Goal: Complete application form

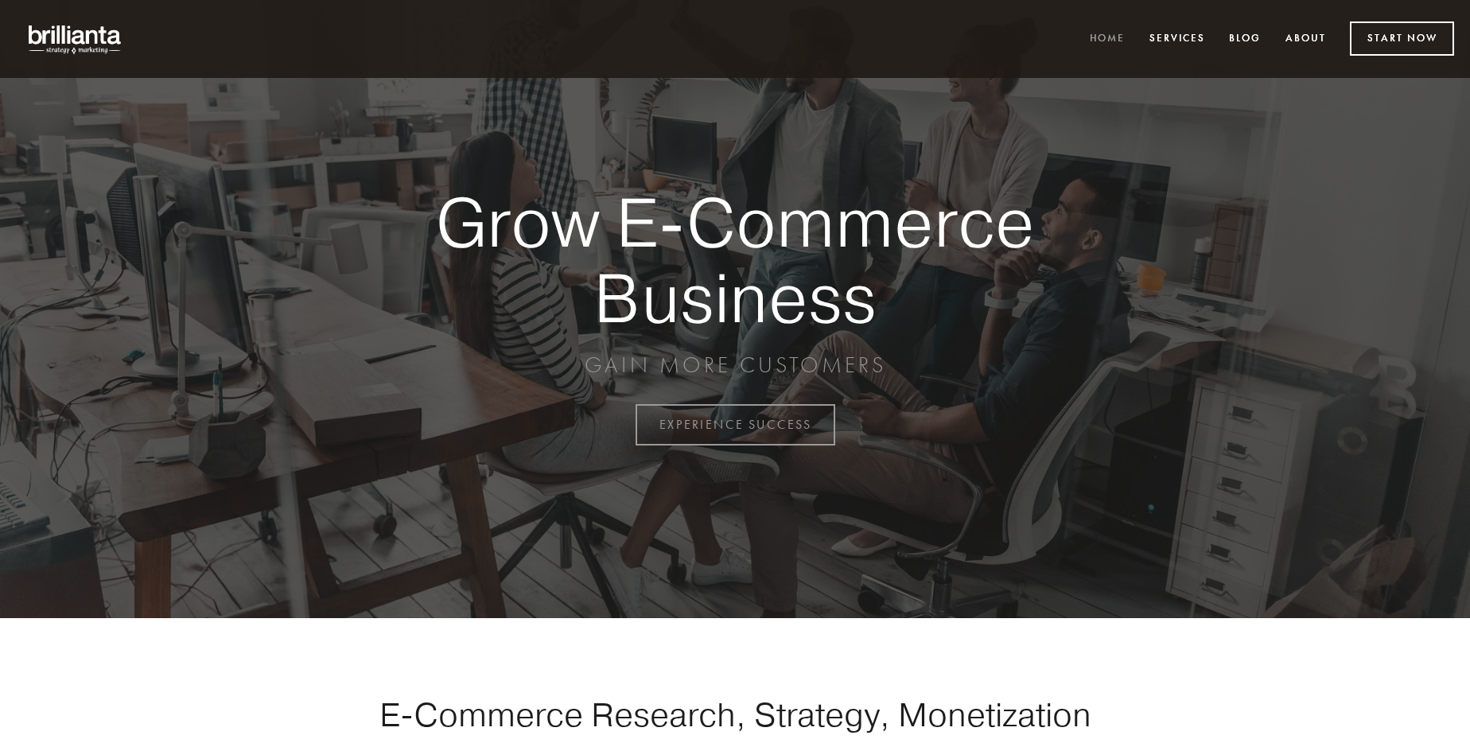
scroll to position [4171, 0]
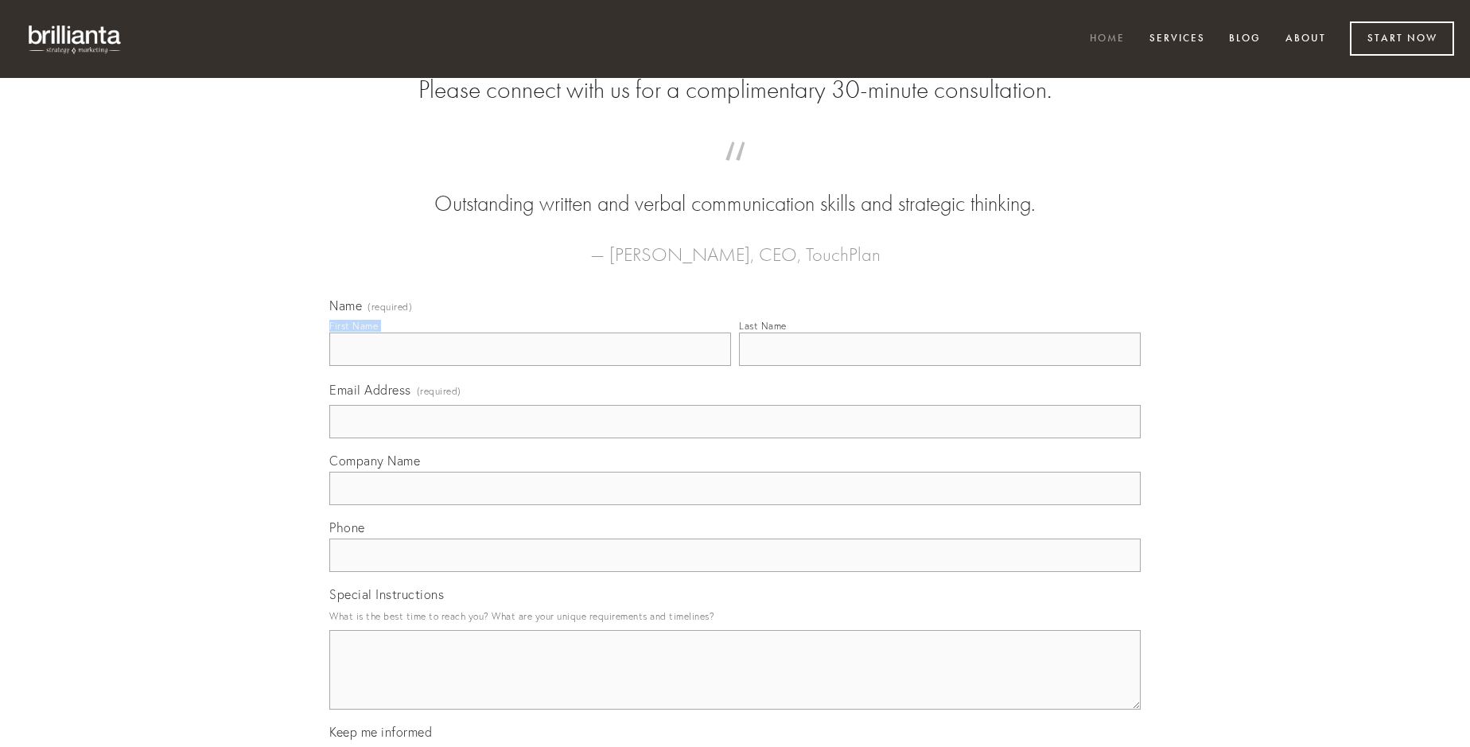
type input "[PERSON_NAME]"
click at [940, 366] on input "Last Name" at bounding box center [940, 349] width 402 height 33
type input "[PERSON_NAME]"
click at [735, 438] on input "Email Address (required)" at bounding box center [735, 421] width 812 height 33
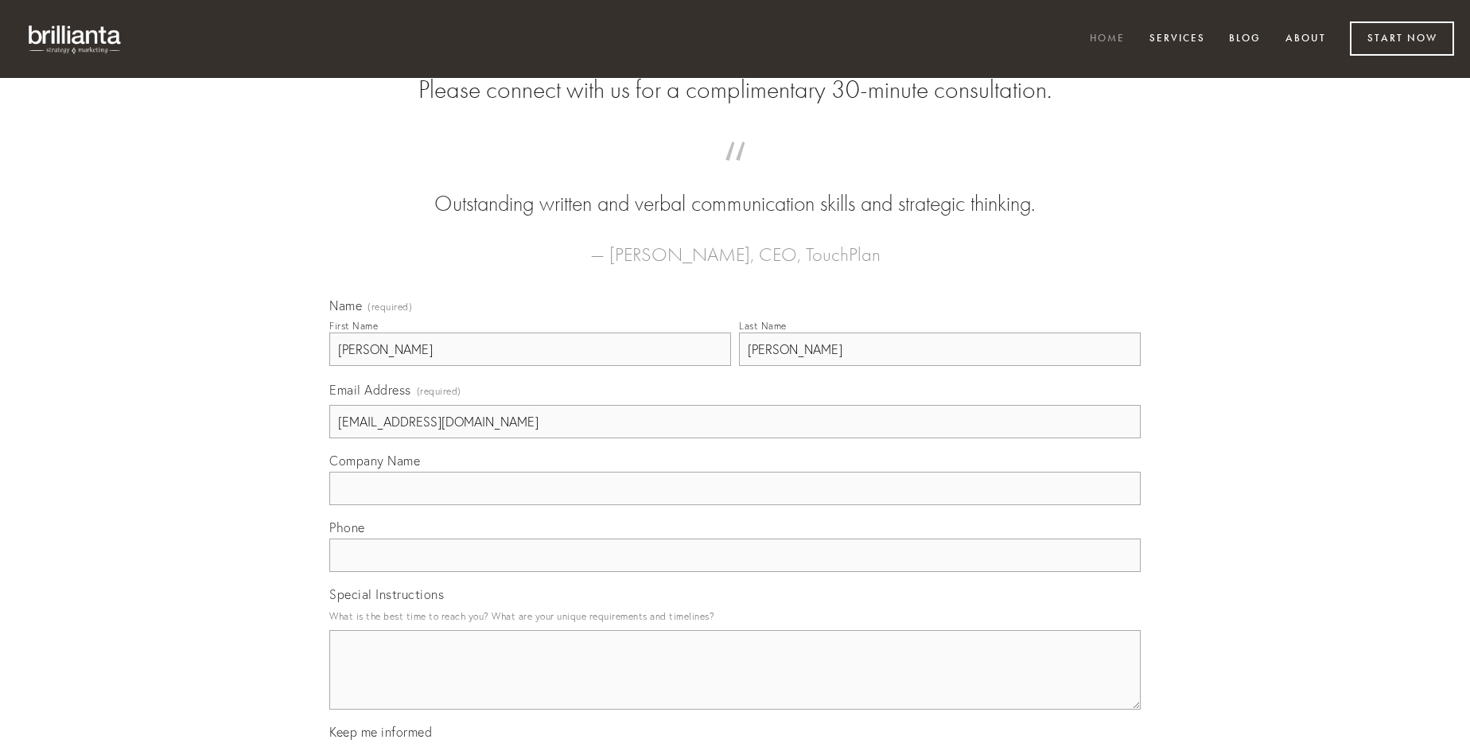
type input "[EMAIL_ADDRESS][DOMAIN_NAME]"
click at [735, 505] on input "Company Name" at bounding box center [735, 488] width 812 height 33
type input "venio"
click at [735, 572] on input "text" at bounding box center [735, 555] width 812 height 33
click at [735, 684] on textarea "Special Instructions" at bounding box center [735, 670] width 812 height 80
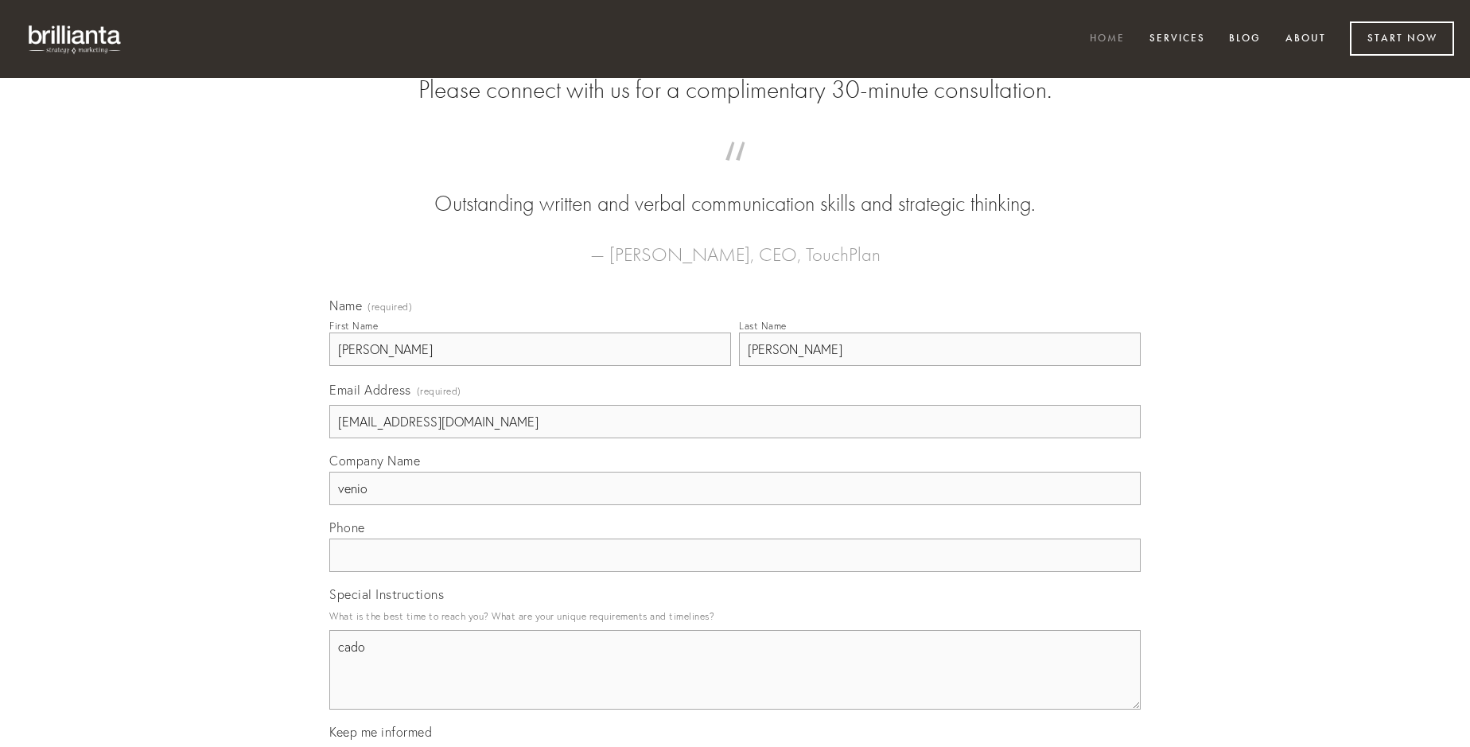
type textarea "cado"
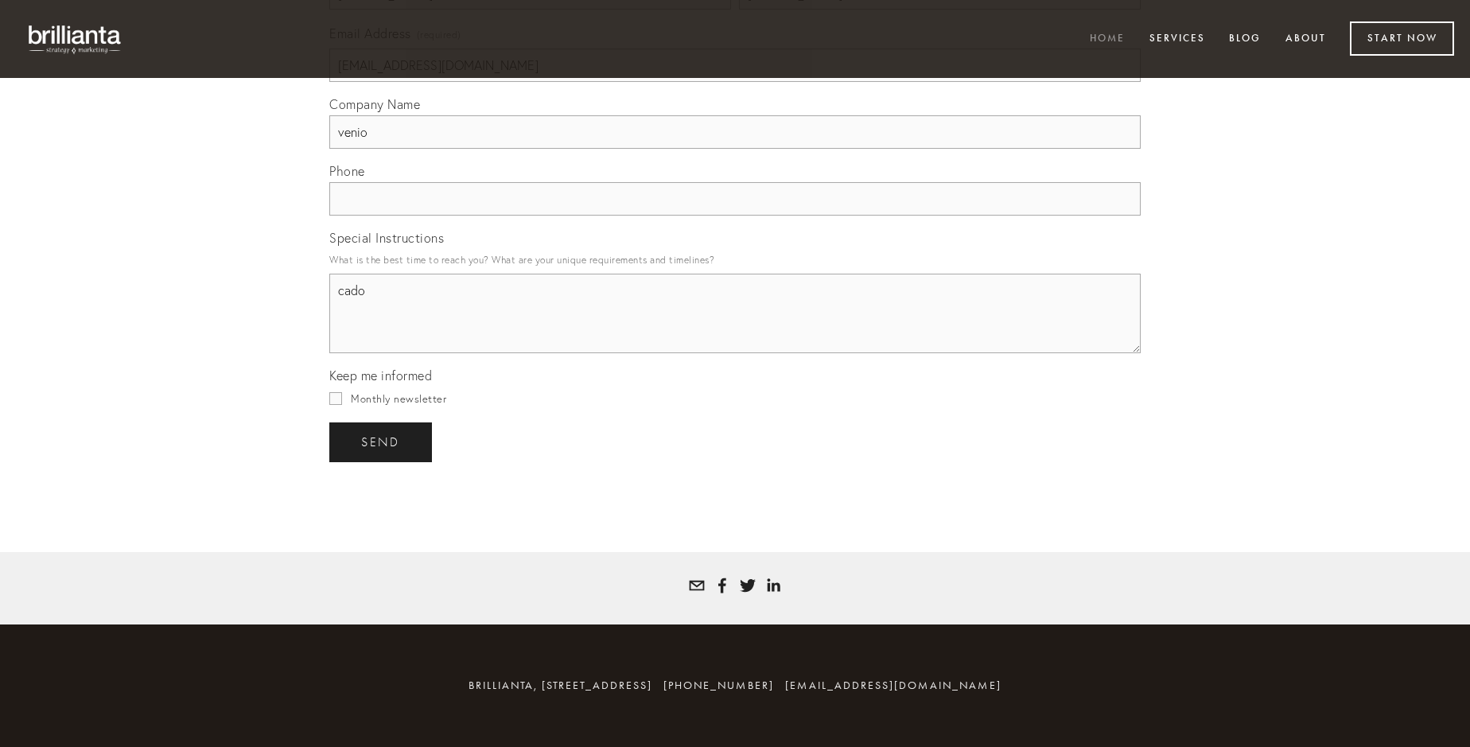
click at [382, 442] on span "send" at bounding box center [380, 442] width 39 height 14
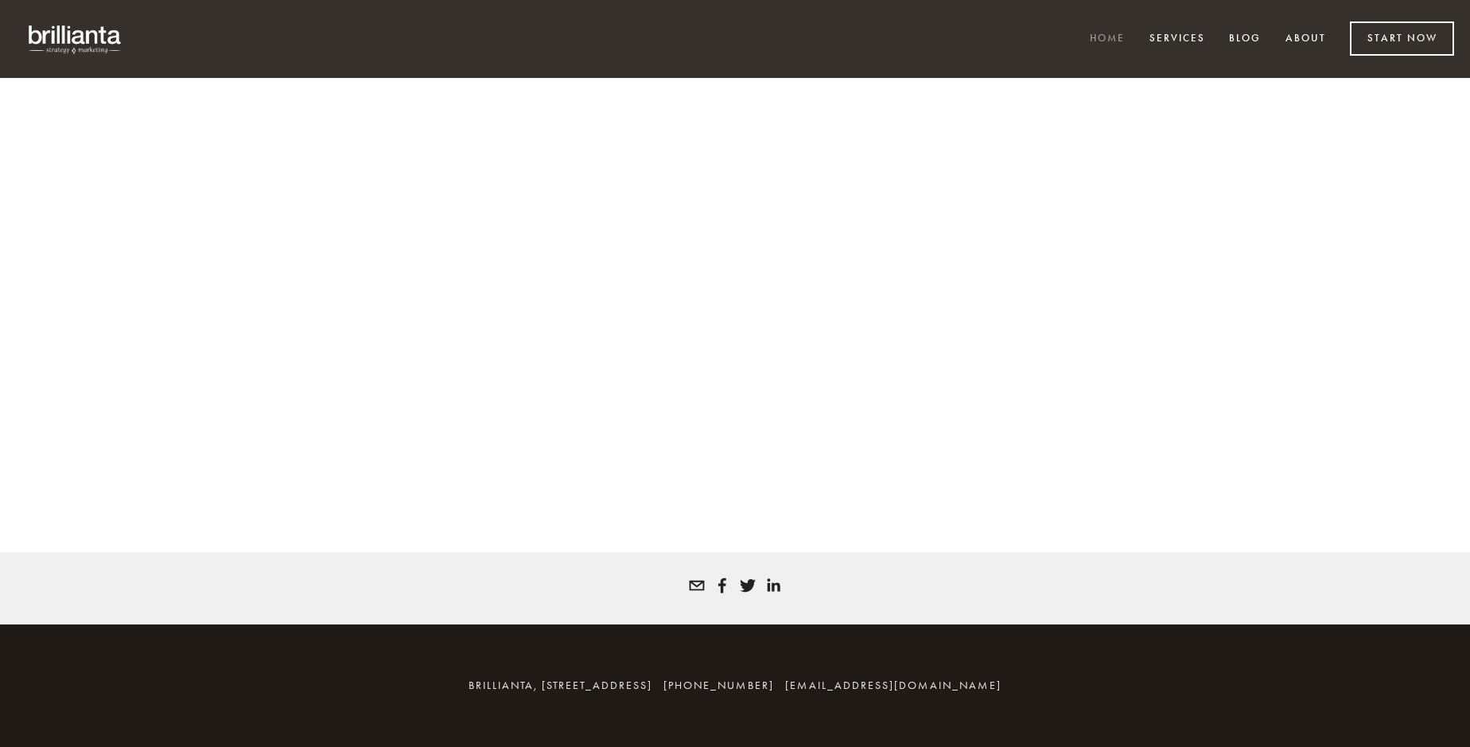
scroll to position [4149, 0]
